Goal: Information Seeking & Learning: Get advice/opinions

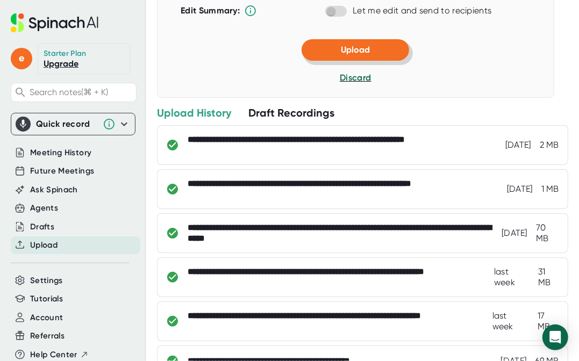
click at [336, 61] on button "Upload" at bounding box center [354, 49] width 107 height 21
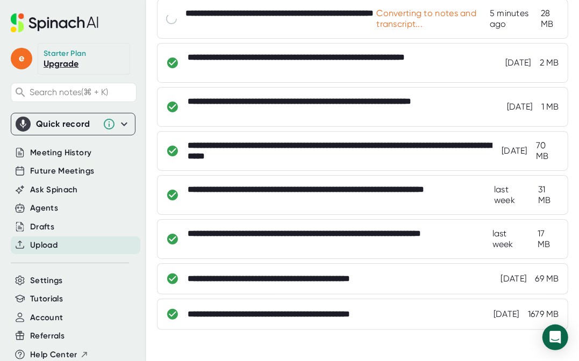
scroll to position [71, 0]
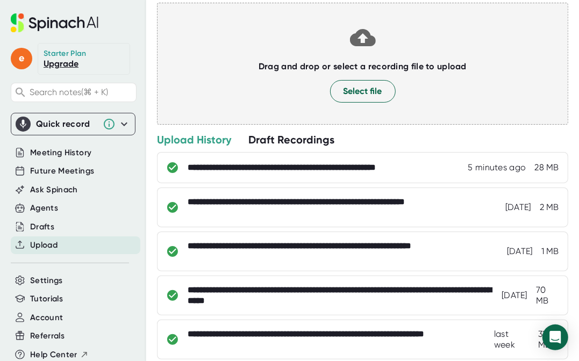
click at [292, 147] on div at bounding box center [362, 149] width 411 height 5
click at [287, 154] on div "**********" at bounding box center [362, 167] width 411 height 31
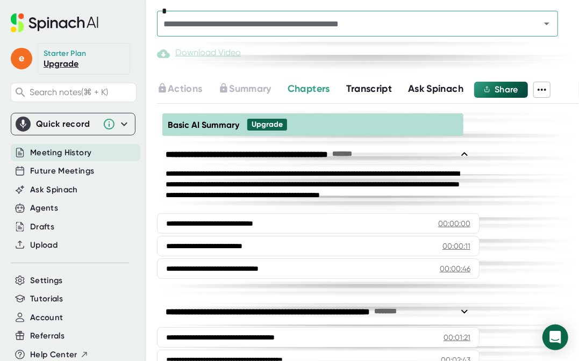
scroll to position [385, 0]
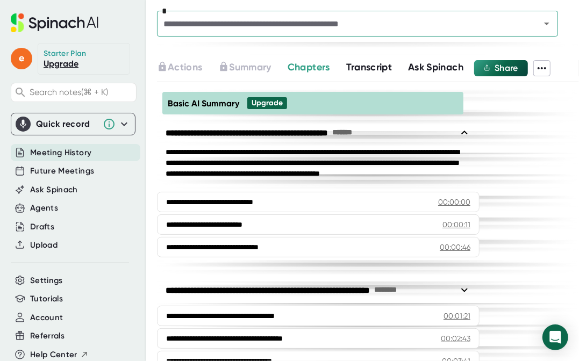
click at [455, 61] on span "Ask Spinach" at bounding box center [435, 67] width 55 height 12
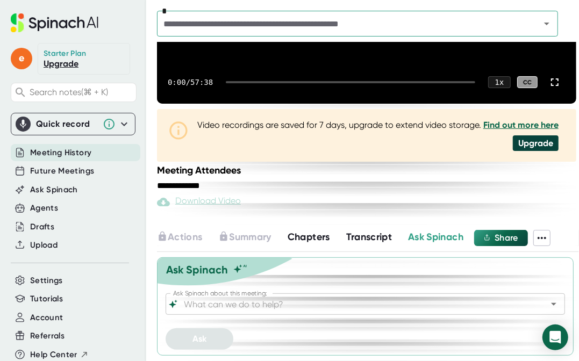
scroll to position [215, 0]
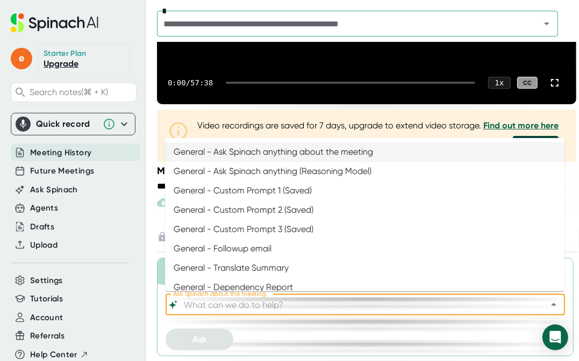
click at [234, 306] on input "Ask Spinach about this meeting:" at bounding box center [356, 304] width 348 height 15
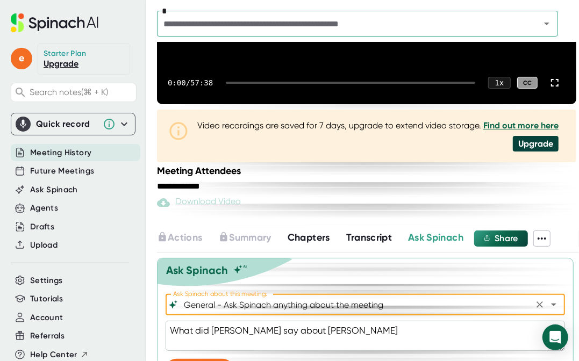
scroll to position [245, 0]
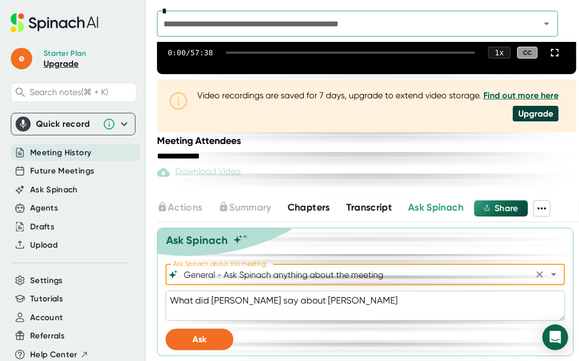
type input "General - Ask Spinach anything about the meeting"
click at [214, 314] on textarea "What did [PERSON_NAME] say about [PERSON_NAME]" at bounding box center [364, 306] width 399 height 30
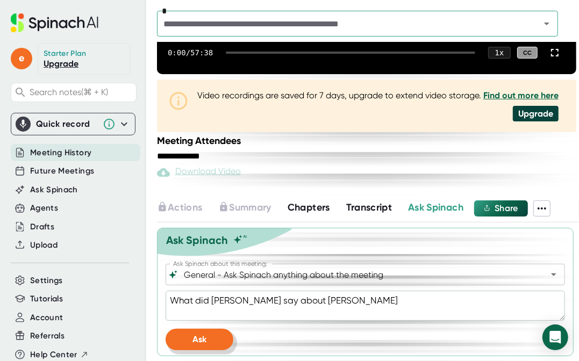
click at [206, 337] on button "Ask" at bounding box center [199, 339] width 68 height 21
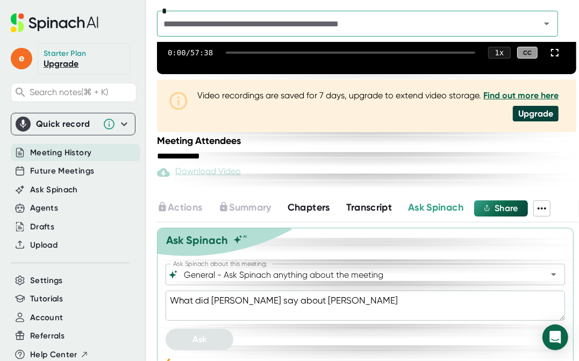
scroll to position [272, 0]
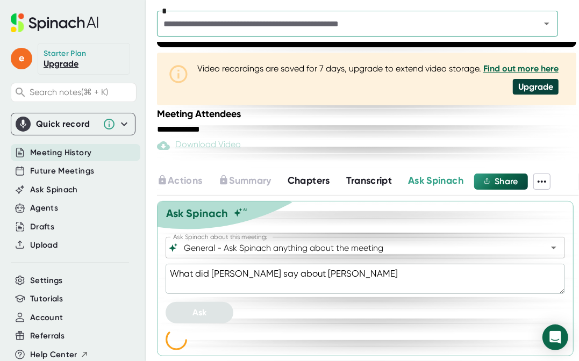
type textarea "x"
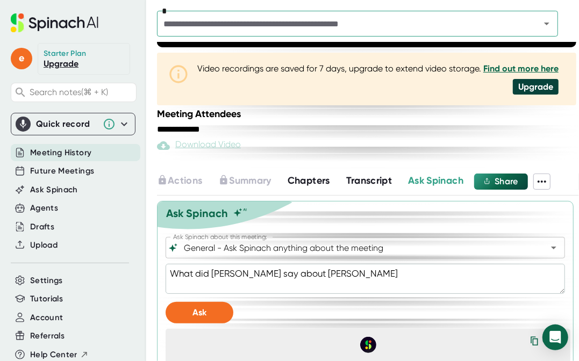
scroll to position [487, 0]
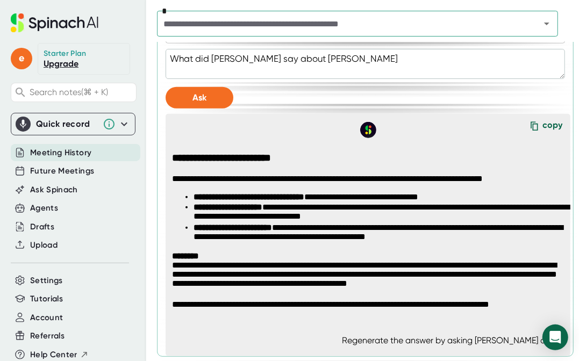
click at [307, 58] on textarea "What did [PERSON_NAME] say about [PERSON_NAME]" at bounding box center [364, 64] width 399 height 30
type textarea "What did [PERSON_NAME] say about a"
type textarea "x"
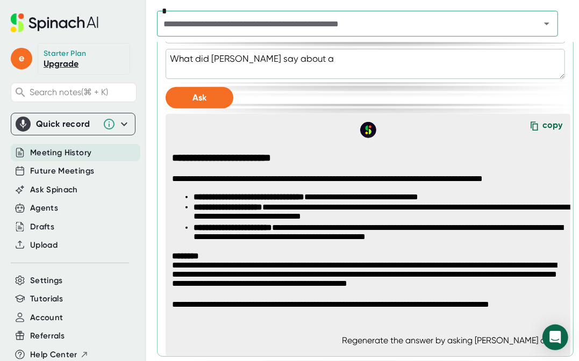
type textarea "What did [PERSON_NAME] say about al"
type textarea "x"
type textarea "What did [PERSON_NAME] say about ala"
type textarea "x"
type textarea "What did [PERSON_NAME] say about [PERSON_NAME]"
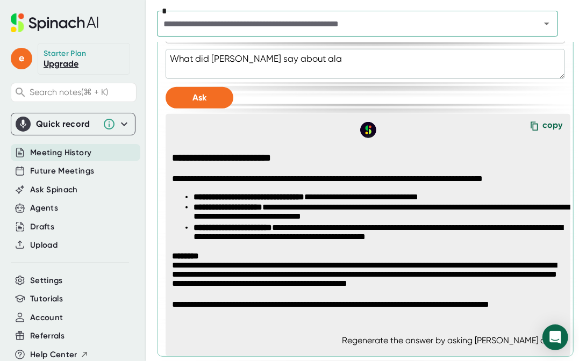
type textarea "x"
type textarea "What did [PERSON_NAME] say about [PERSON_NAME]"
type textarea "x"
type textarea "What did [PERSON_NAME] say about [PERSON_NAME]"
type textarea "x"
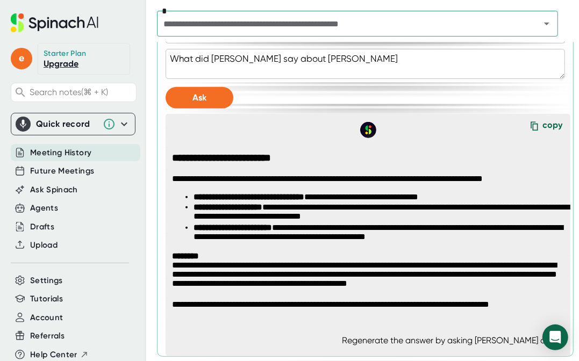
type textarea "What did [PERSON_NAME] say about [PERSON_NAME]"
type textarea "x"
type textarea "What did [PERSON_NAME] say about [PERSON_NAME]"
type textarea "x"
type textarea "What did [PERSON_NAME] say about [PERSON_NAME]"
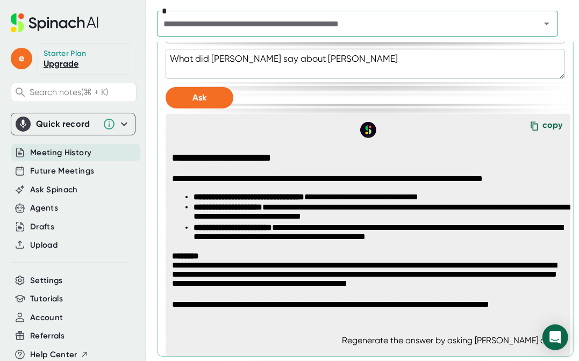
type textarea "x"
type textarea "What did [PERSON_NAME] about [PERSON_NAME]"
type textarea "x"
type textarea "What did [PERSON_NAME] about [PERSON_NAME]"
type textarea "x"
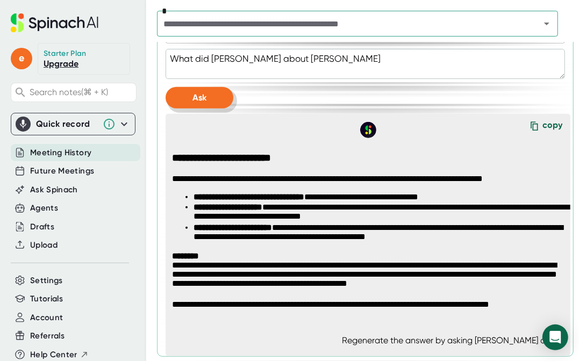
type textarea "What did [PERSON_NAME] about [PERSON_NAME]"
click at [171, 92] on button "Ask" at bounding box center [199, 97] width 68 height 21
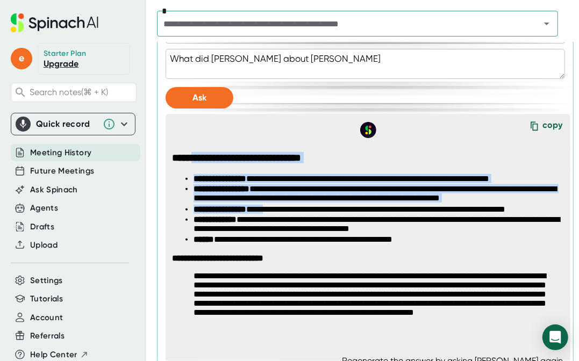
drag, startPoint x: 199, startPoint y: 154, endPoint x: 276, endPoint y: 210, distance: 95.0
click at [276, 210] on span "**********" at bounding box center [371, 241] width 399 height 178
click at [276, 210] on li "**********" at bounding box center [382, 210] width 378 height 10
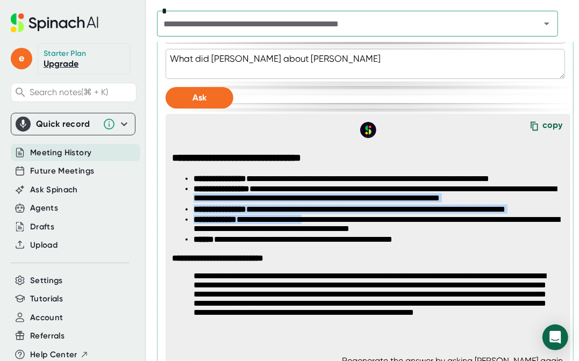
drag, startPoint x: 254, startPoint y: 197, endPoint x: 330, endPoint y: 216, distance: 78.6
click at [330, 216] on ul "**********" at bounding box center [371, 209] width 399 height 71
click at [330, 216] on li "**********" at bounding box center [382, 225] width 378 height 20
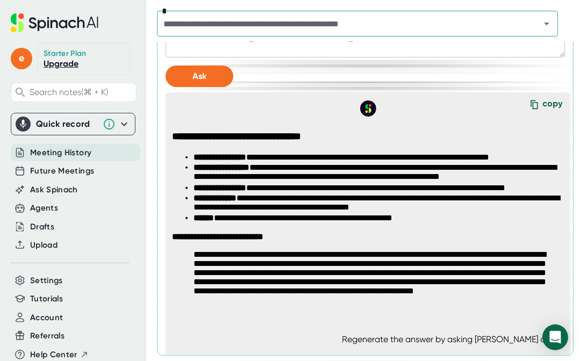
scroll to position [507, 0]
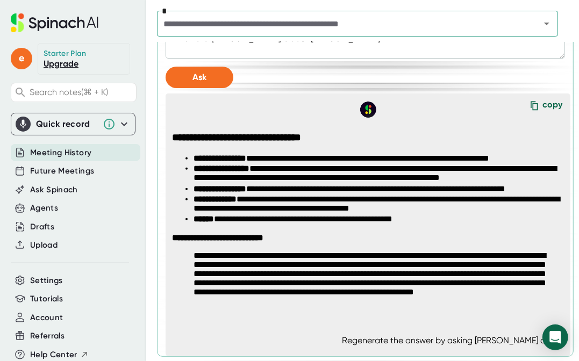
click at [231, 301] on p "**********" at bounding box center [371, 280] width 356 height 59
copy p "**********"
drag, startPoint x: 222, startPoint y: 256, endPoint x: 268, endPoint y: 256, distance: 45.7
click at [268, 256] on p "**********" at bounding box center [371, 280] width 356 height 59
type textarea "x"
